Goal: Task Accomplishment & Management: Manage account settings

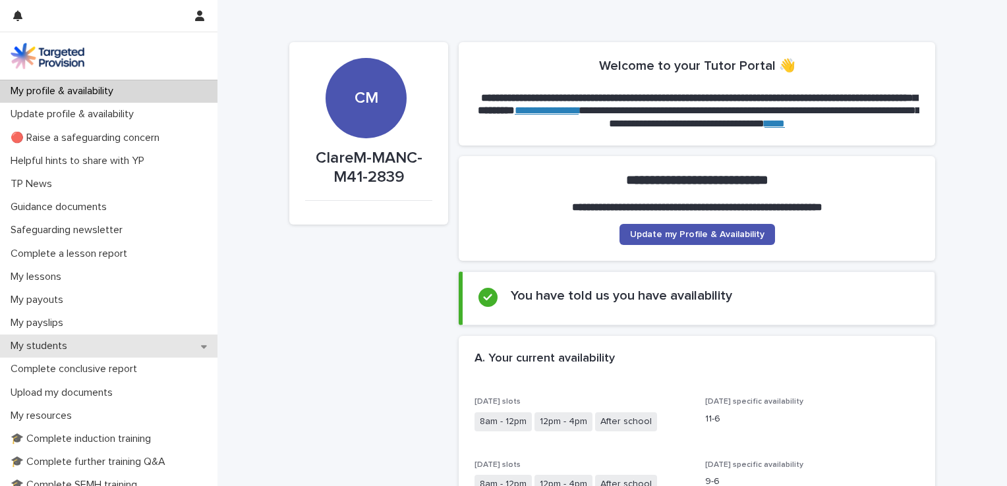
click at [158, 344] on div "My students" at bounding box center [108, 346] width 217 height 23
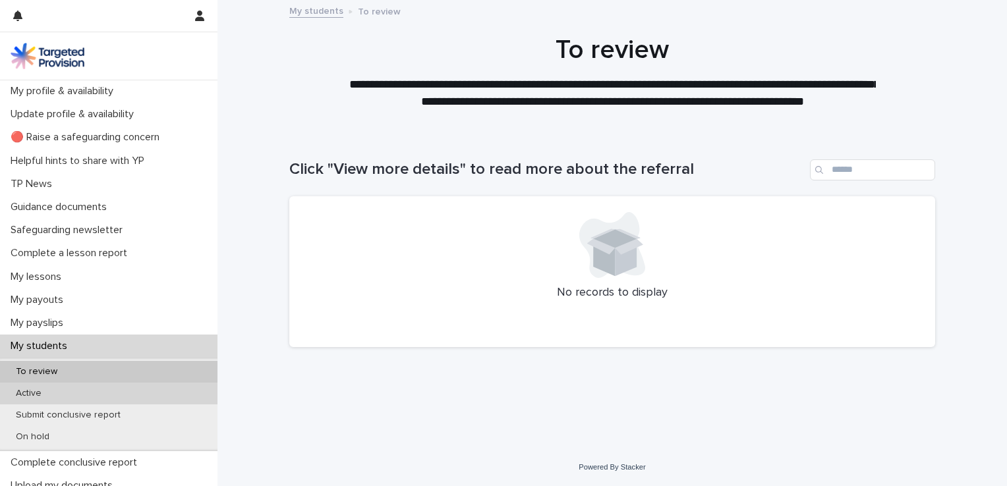
click at [117, 394] on div "Active" at bounding box center [108, 394] width 217 height 22
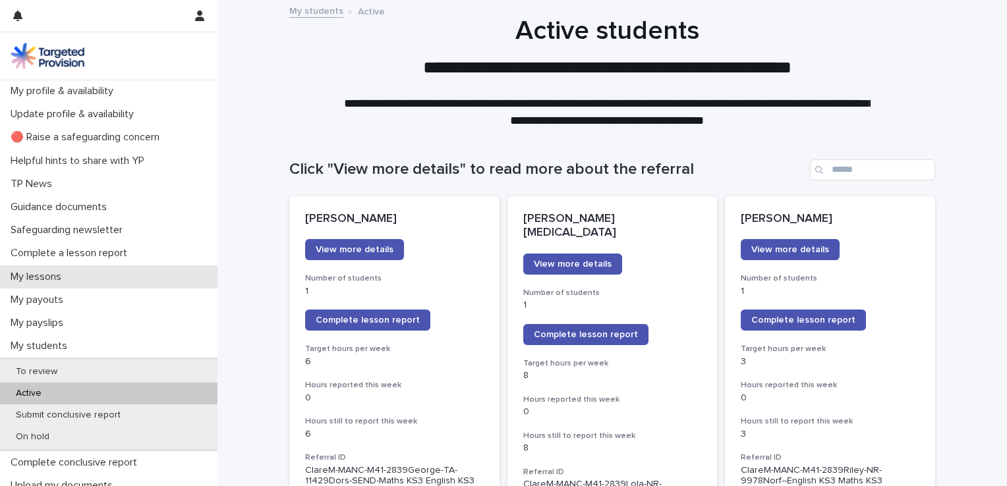
click at [81, 272] on div "My lessons" at bounding box center [108, 277] width 217 height 23
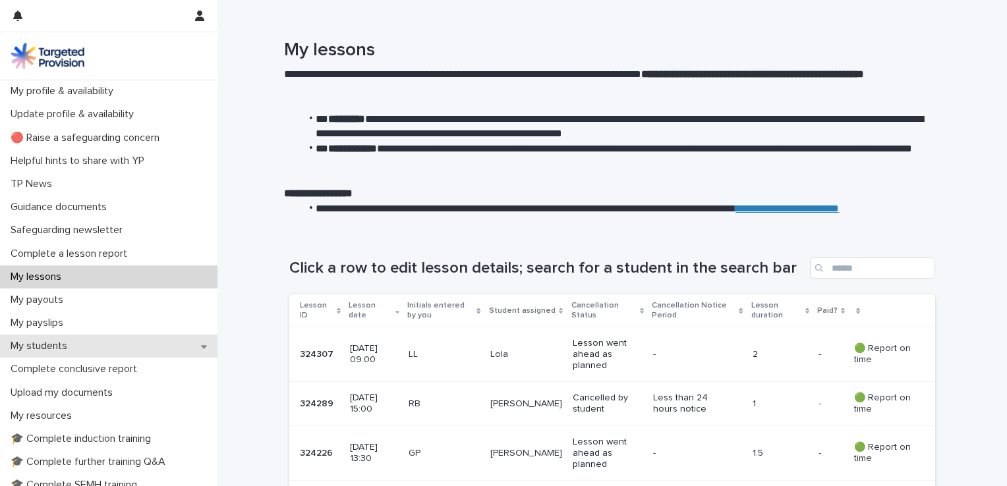
click at [86, 349] on div "My students" at bounding box center [108, 346] width 217 height 23
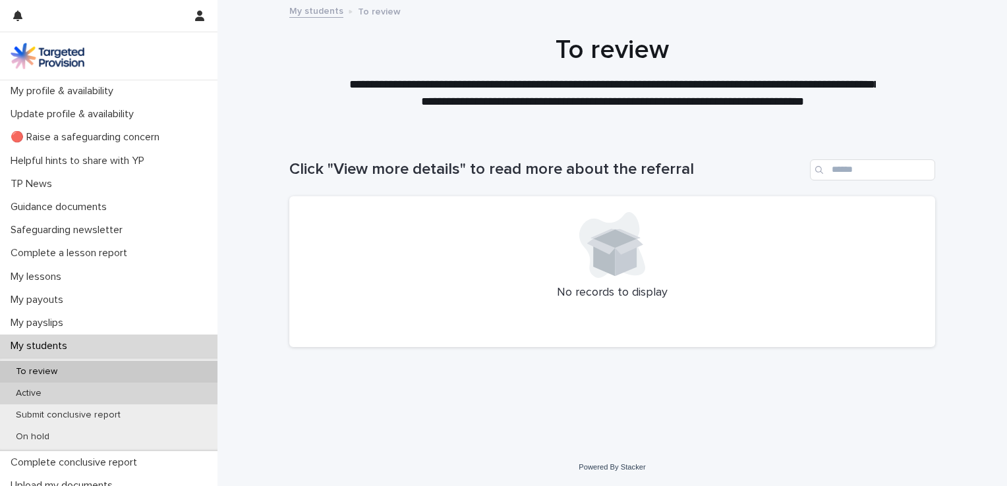
click at [127, 394] on div "Active" at bounding box center [108, 394] width 217 height 22
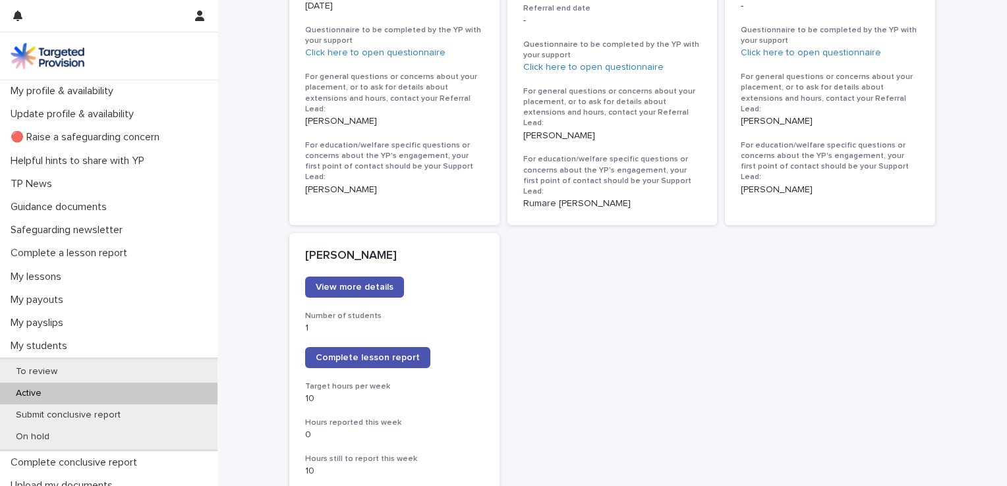
scroll to position [909, 0]
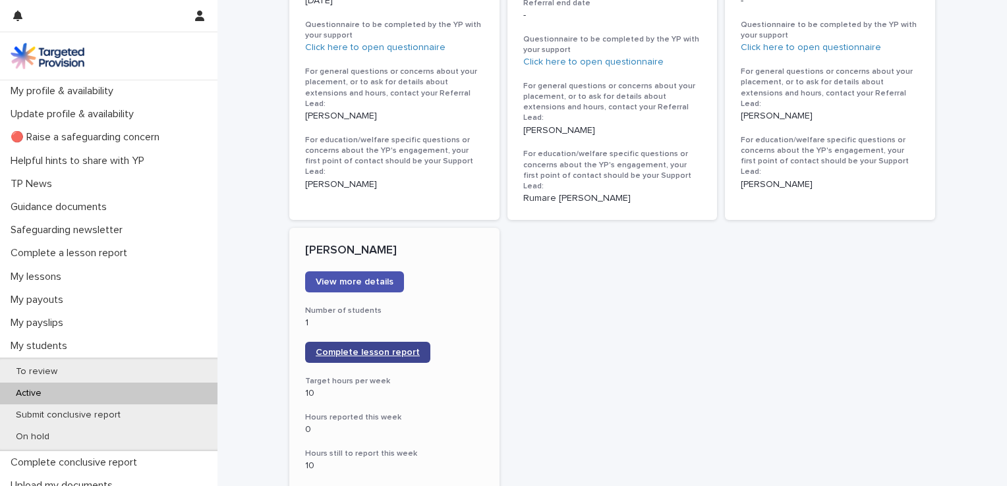
click at [403, 348] on span "Complete lesson report" at bounding box center [368, 352] width 104 height 9
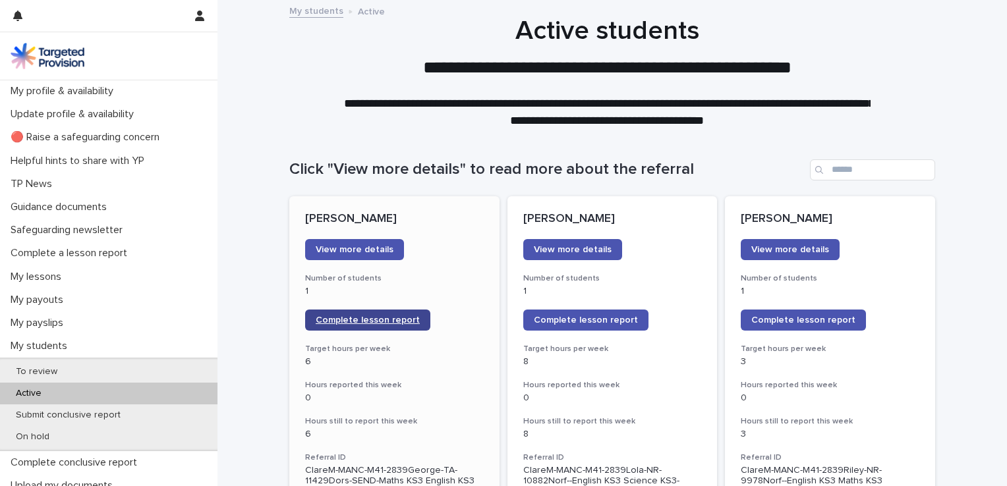
click at [376, 322] on span "Complete lesson report" at bounding box center [368, 320] width 104 height 9
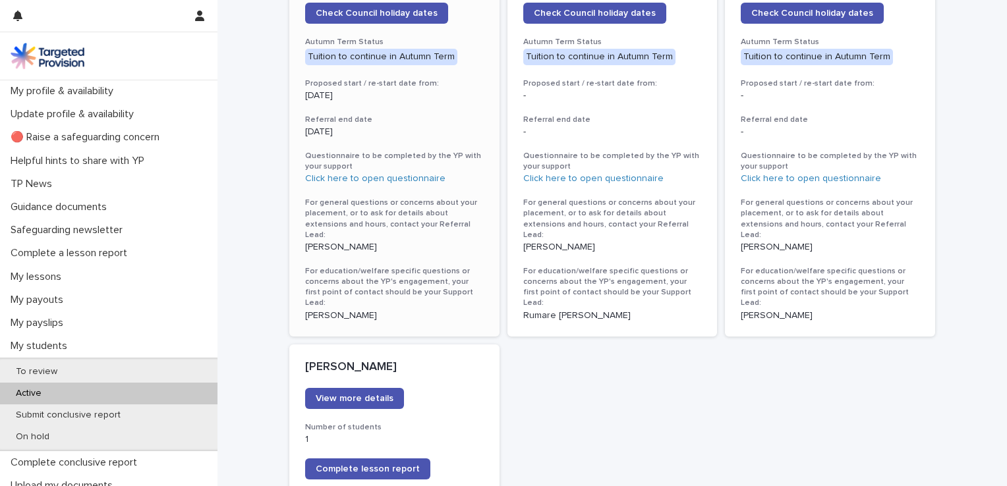
scroll to position [951, 0]
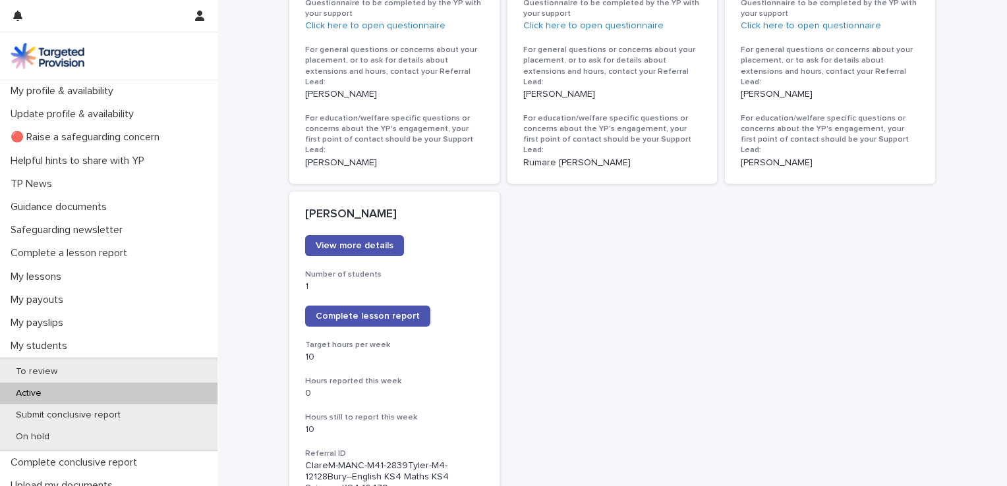
scroll to position [968, 0]
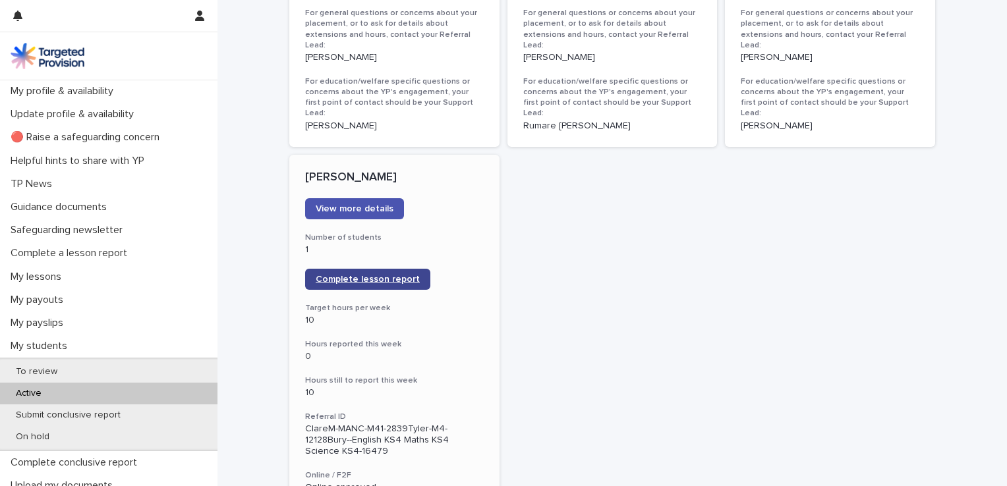
click at [361, 269] on link "Complete lesson report" at bounding box center [367, 279] width 125 height 21
click at [401, 275] on span "Complete lesson report" at bounding box center [368, 279] width 104 height 9
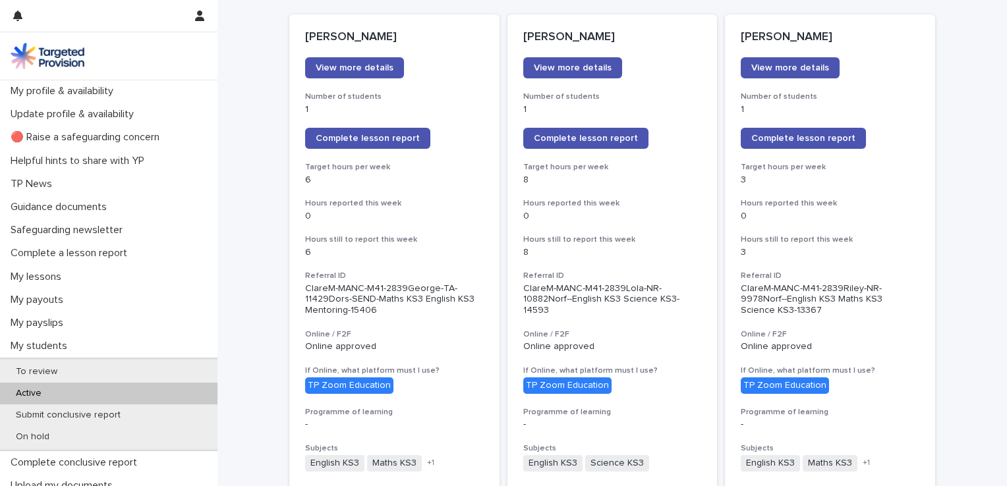
scroll to position [256, 0]
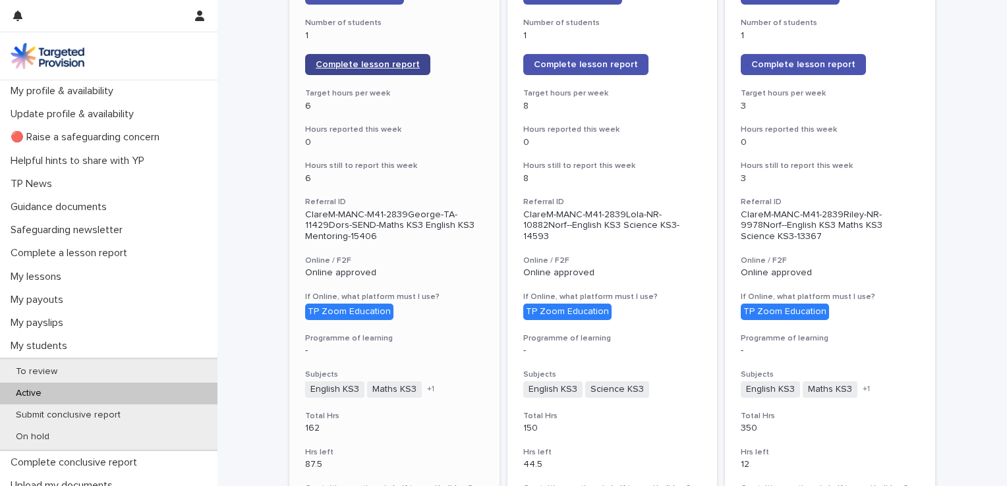
click at [372, 61] on span "Complete lesson report" at bounding box center [368, 64] width 104 height 9
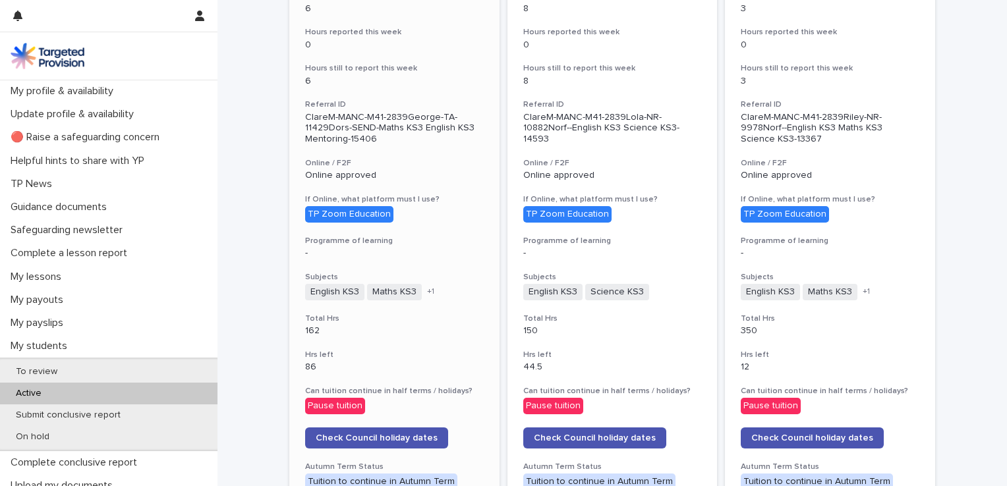
scroll to position [0, 0]
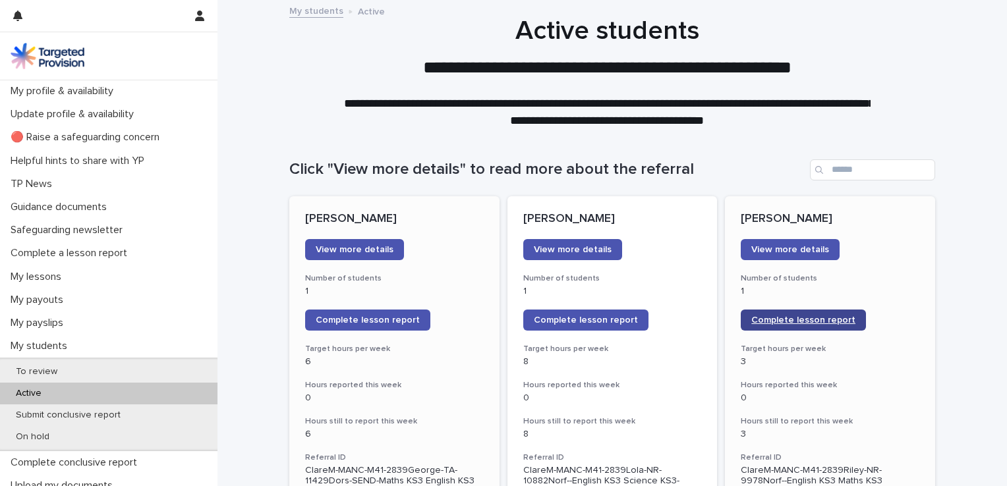
click at [800, 316] on span "Complete lesson report" at bounding box center [803, 320] width 104 height 9
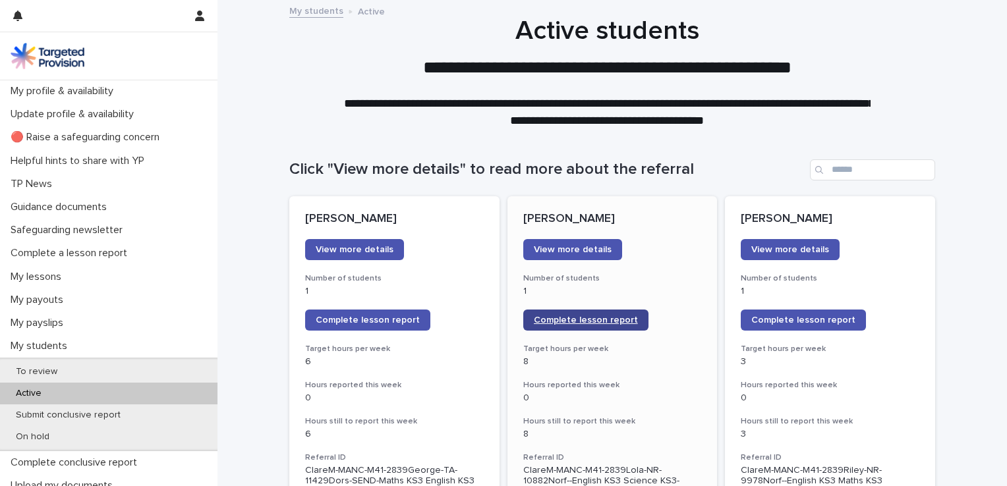
click at [577, 320] on span "Complete lesson report" at bounding box center [586, 320] width 104 height 9
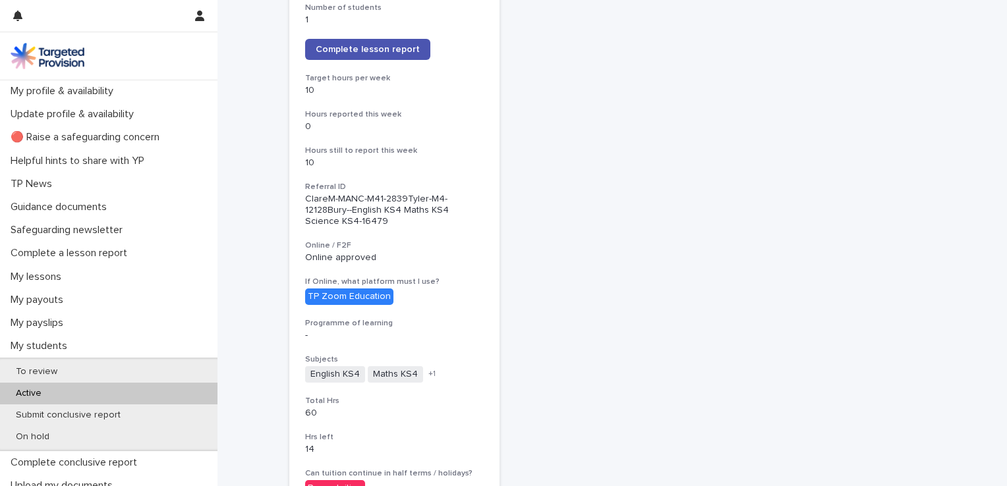
scroll to position [1210, 0]
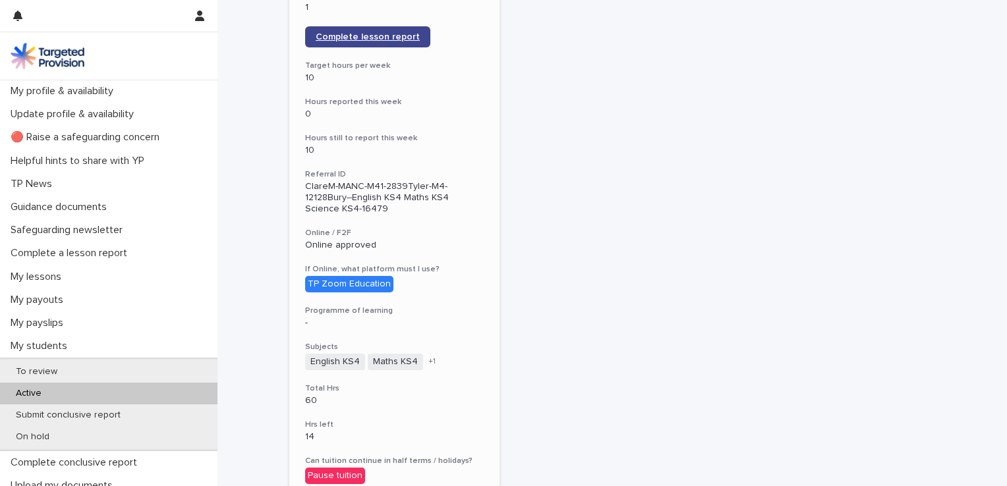
click at [384, 32] on span "Complete lesson report" at bounding box center [368, 36] width 104 height 9
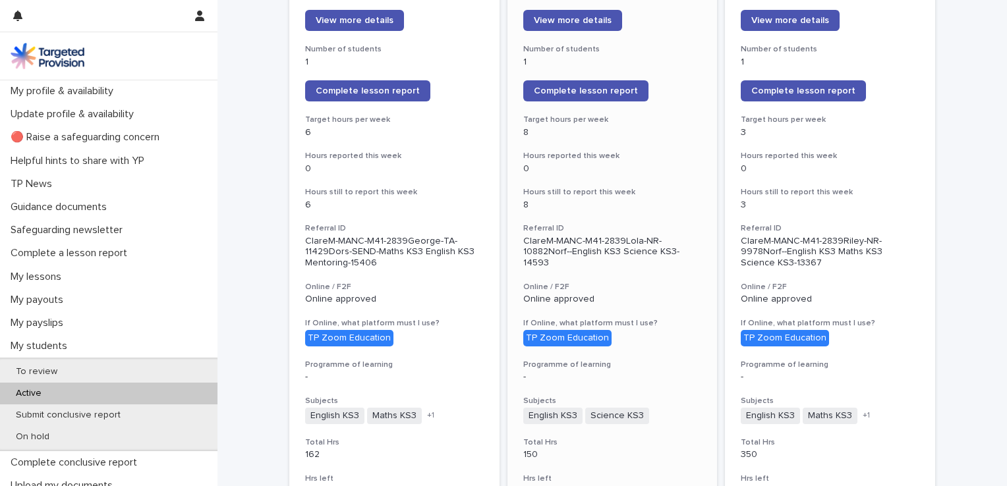
scroll to position [237, 0]
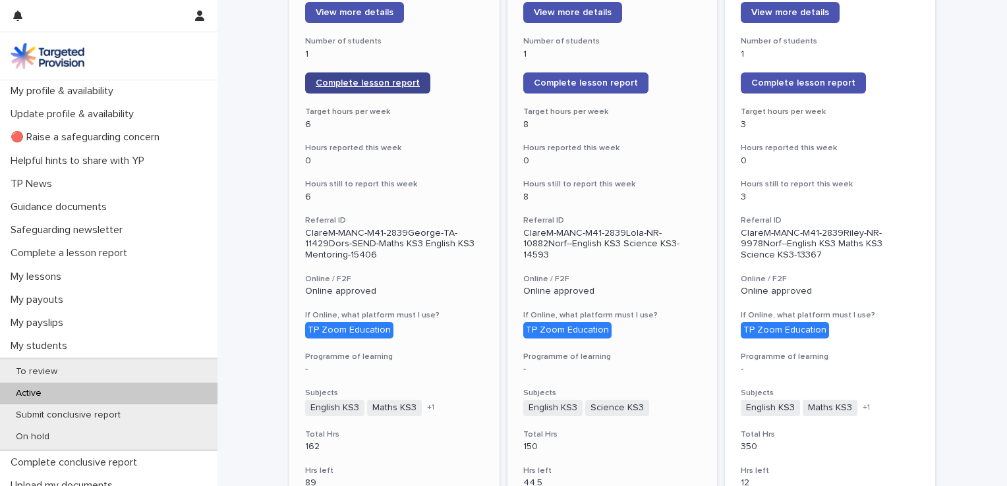
click at [356, 81] on span "Complete lesson report" at bounding box center [368, 82] width 104 height 9
click at [725, 132] on div "[PERSON_NAME] B View more details Number of students 1 Complete lesson report T…" at bounding box center [830, 418] width 210 height 919
